Goal: Check status

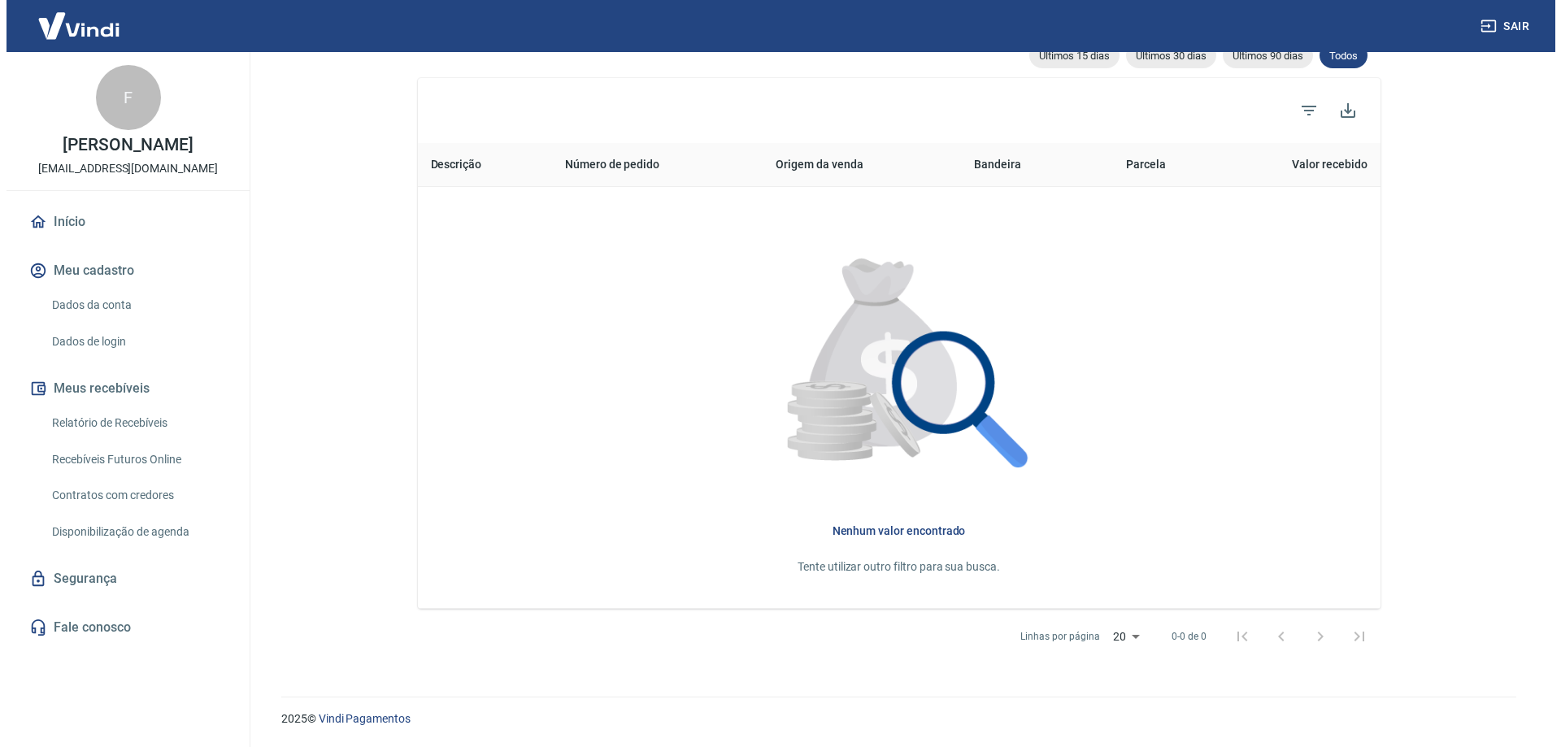
scroll to position [18, 0]
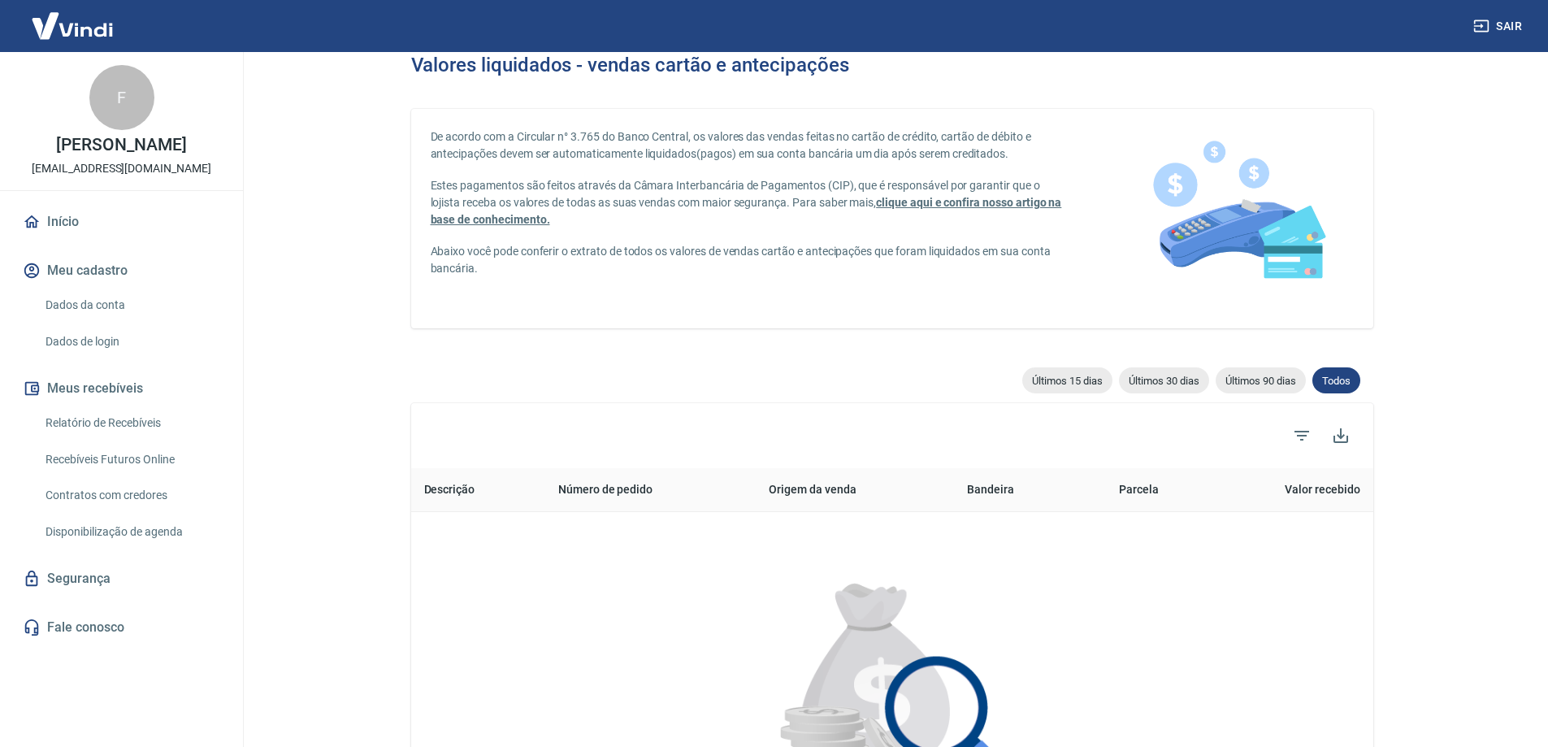
click at [127, 233] on link "Início" at bounding box center [122, 222] width 204 height 36
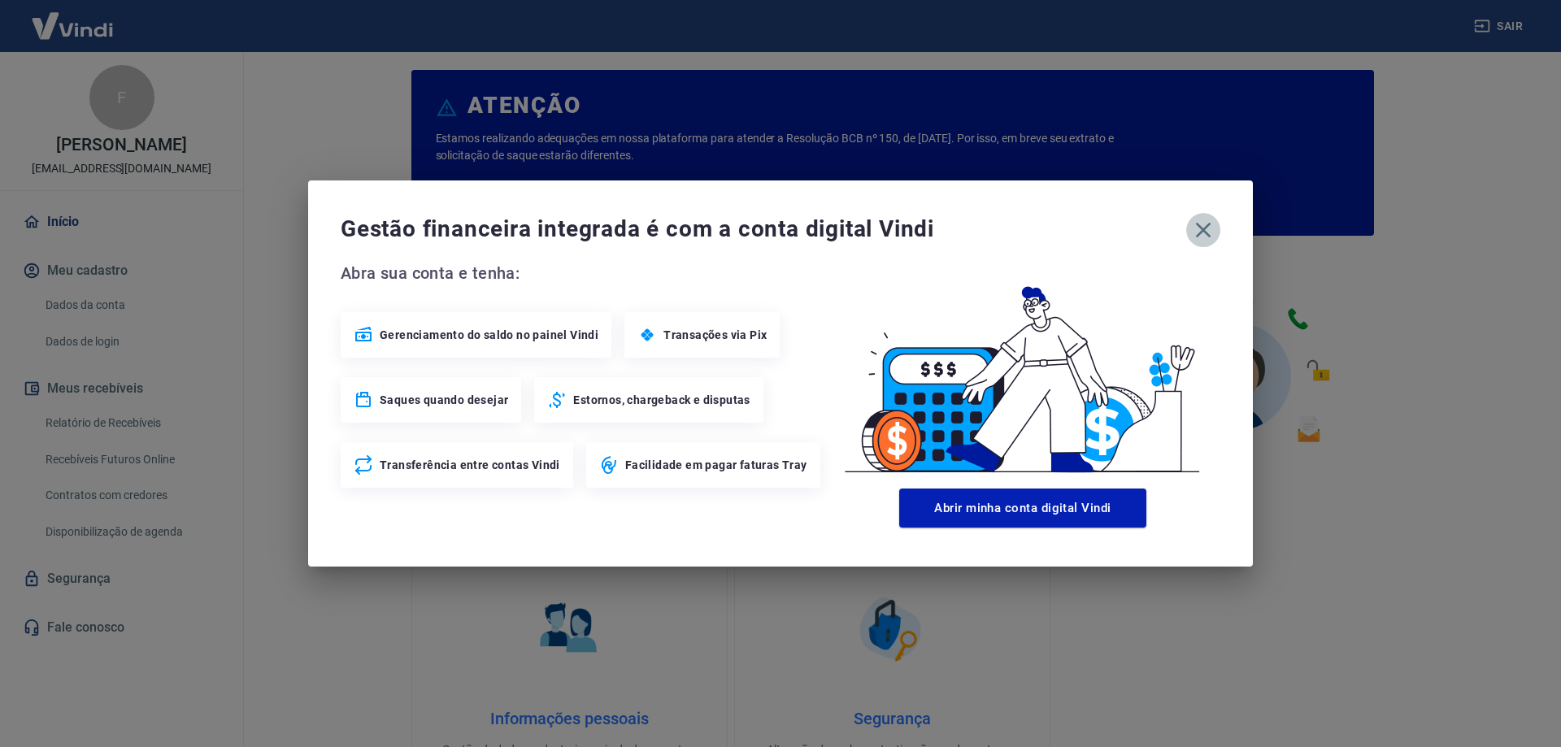
click at [1190, 230] on icon "button" at bounding box center [1203, 230] width 26 height 26
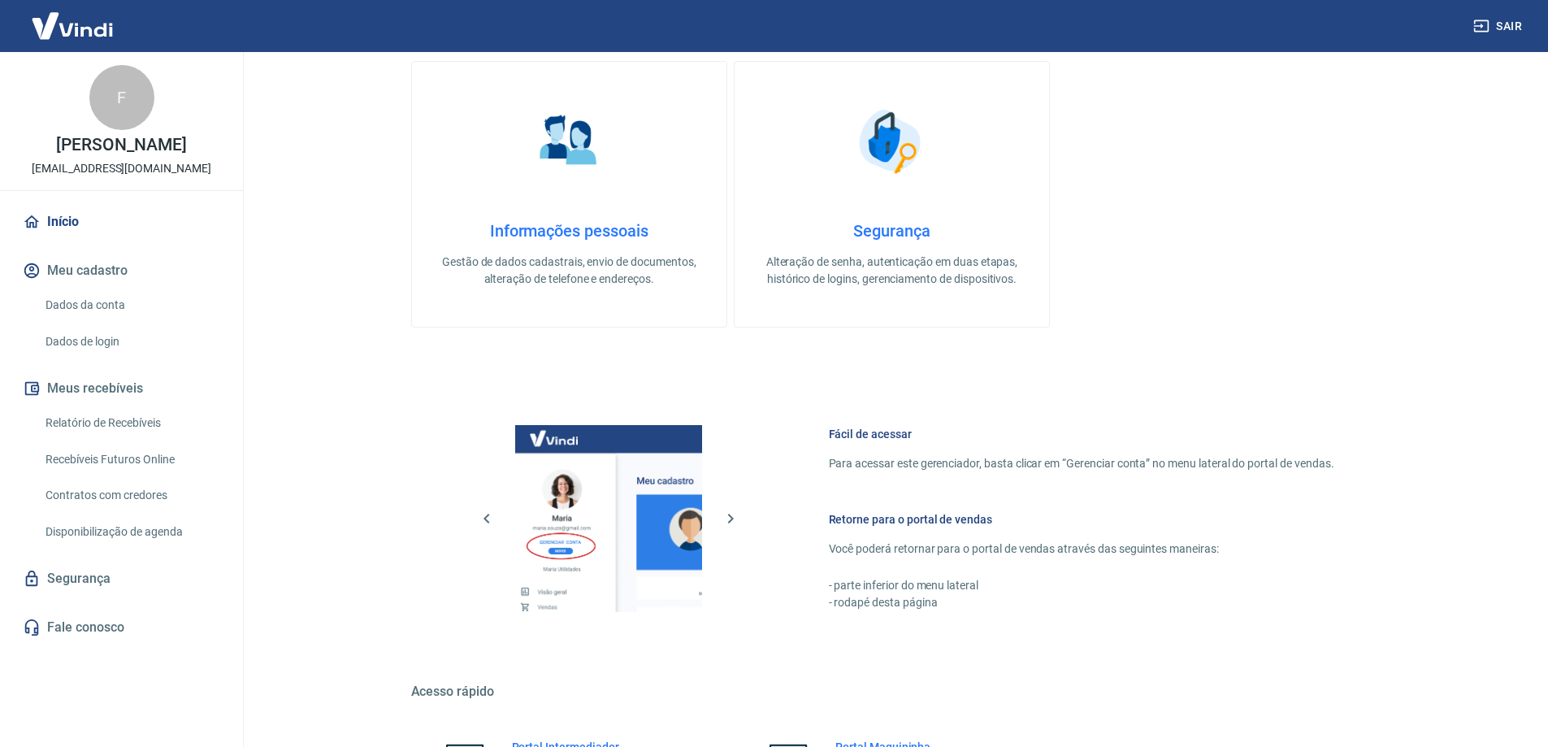
scroll to position [688, 0]
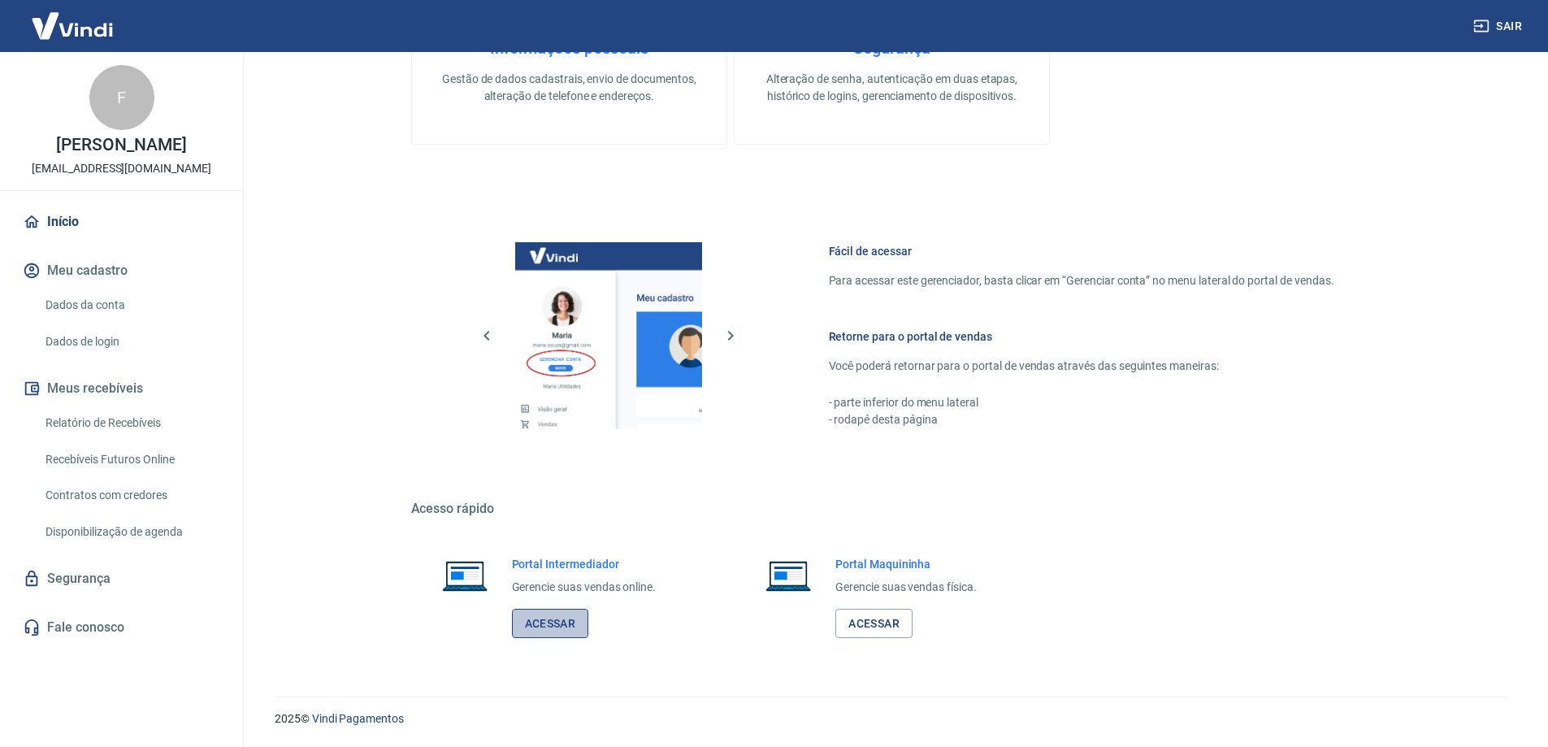
click at [550, 623] on link "Acessar" at bounding box center [550, 624] width 77 height 30
